Goal: Transaction & Acquisition: Purchase product/service

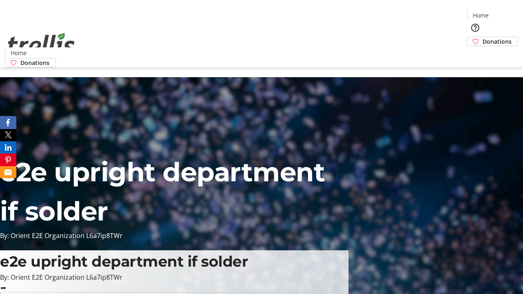
click at [483, 37] on span "Donations" at bounding box center [497, 41] width 29 height 9
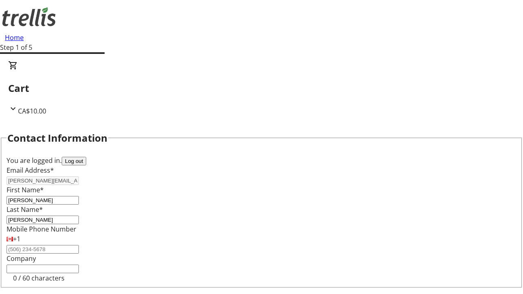
select select "BC"
select select "CA"
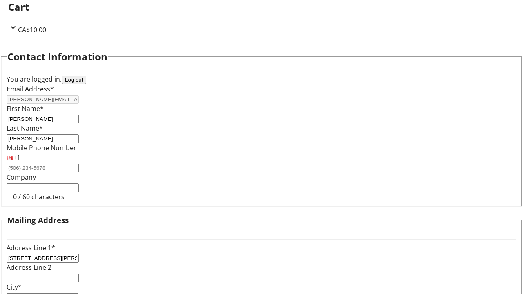
type input "Kelowna"
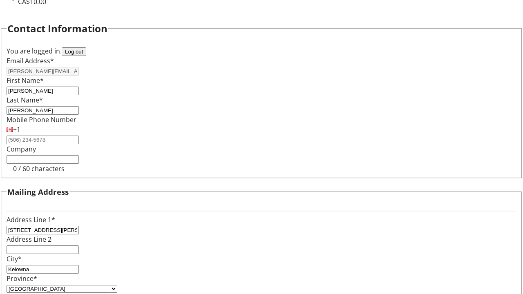
type input "V1Y 0C2"
